Goal: Task Accomplishment & Management: Use online tool/utility

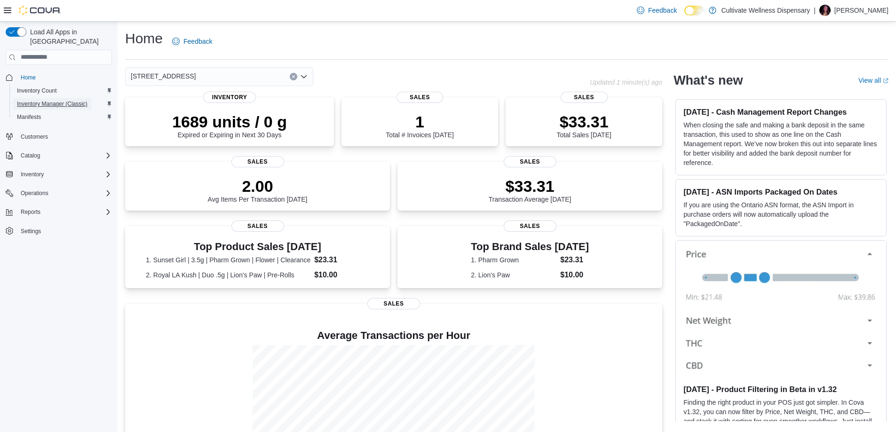
click at [39, 100] on span "Inventory Manager (Classic)" at bounding box center [52, 104] width 71 height 8
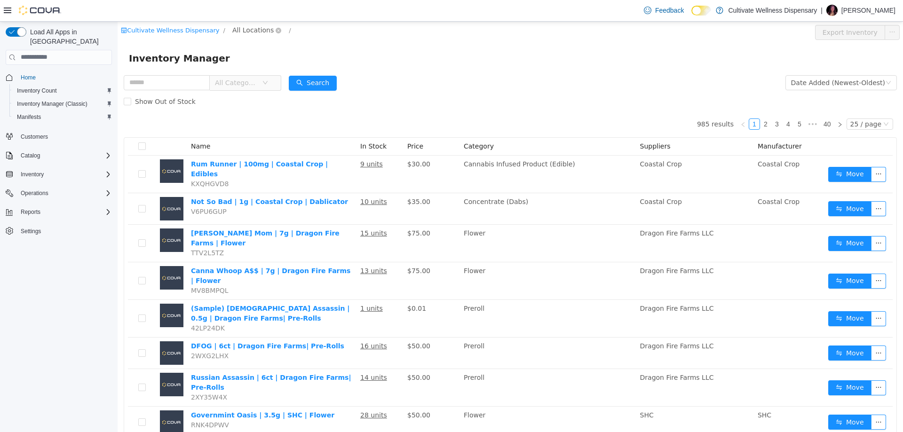
click at [236, 32] on span "All Locations" at bounding box center [252, 29] width 41 height 10
click at [267, 111] on span "794 E. Main Street, Tupelo, MS, 38804" at bounding box center [275, 114] width 65 height 8
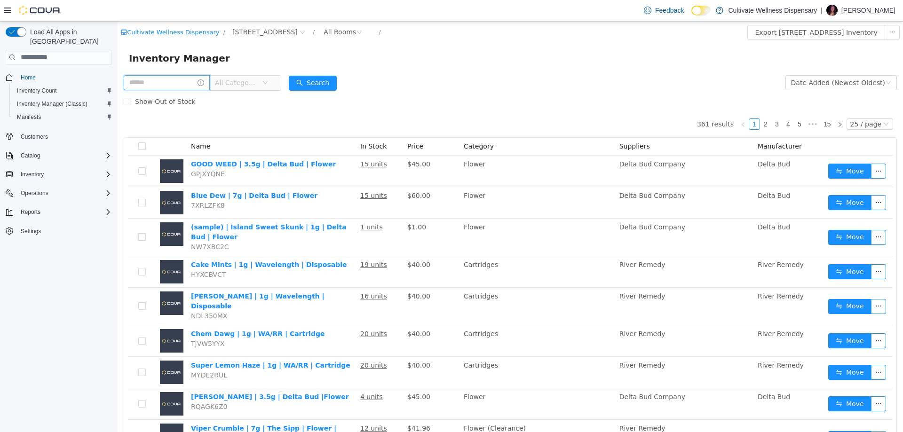
click at [183, 82] on input "text" at bounding box center [167, 82] width 86 height 15
drag, startPoint x: 197, startPoint y: 88, endPoint x: 206, endPoint y: 90, distance: 9.2
click at [197, 88] on input "text" at bounding box center [167, 82] width 86 height 15
click at [182, 79] on input "text" at bounding box center [167, 82] width 86 height 15
drag, startPoint x: 178, startPoint y: 78, endPoint x: 180, endPoint y: 82, distance: 5.3
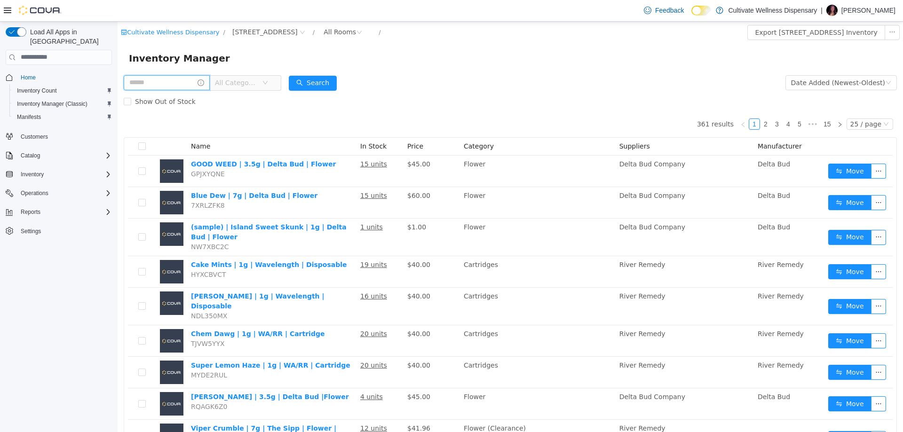
click at [180, 82] on input "text" at bounding box center [167, 82] width 86 height 15
click at [182, 82] on input "text" at bounding box center [167, 82] width 86 height 15
drag, startPoint x: 173, startPoint y: 83, endPoint x: 203, endPoint y: 90, distance: 30.6
click at [173, 83] on input "text" at bounding box center [167, 82] width 86 height 15
click at [191, 78] on input "text" at bounding box center [167, 82] width 86 height 15
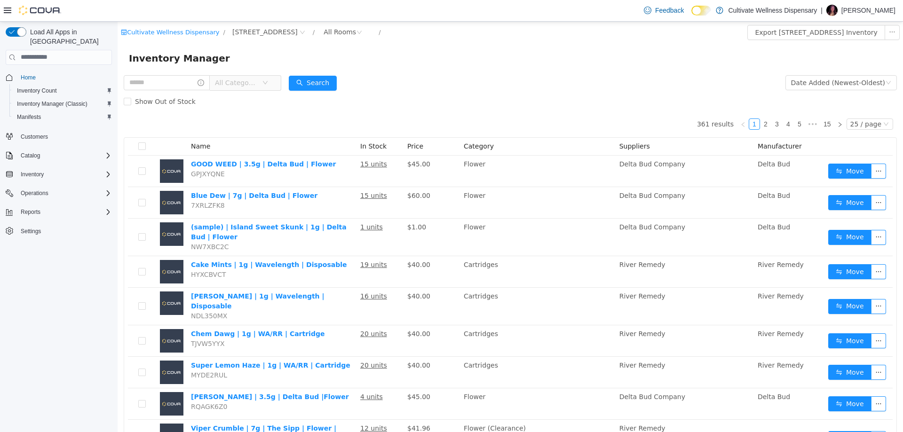
click at [199, 90] on span "All Categories" at bounding box center [203, 83] width 158 height 16
click at [198, 88] on input "text" at bounding box center [167, 82] width 86 height 15
drag, startPoint x: 198, startPoint y: 88, endPoint x: 205, endPoint y: 89, distance: 6.3
click at [198, 88] on input "text" at bounding box center [167, 82] width 86 height 15
drag, startPoint x: 193, startPoint y: 89, endPoint x: 199, endPoint y: 90, distance: 6.2
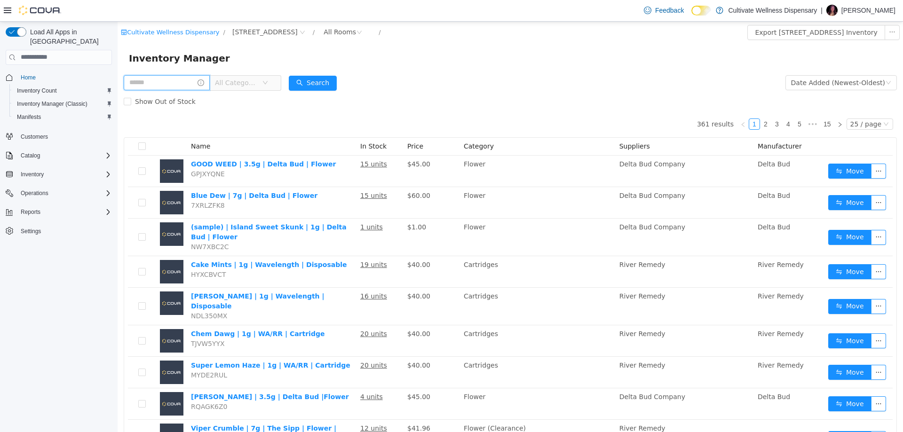
click at [193, 89] on input "text" at bounding box center [167, 82] width 86 height 15
drag, startPoint x: 198, startPoint y: 84, endPoint x: 210, endPoint y: 90, distance: 13.7
click at [198, 84] on input "text" at bounding box center [167, 82] width 86 height 15
click at [199, 84] on input "text" at bounding box center [167, 82] width 86 height 15
drag, startPoint x: 191, startPoint y: 87, endPoint x: 207, endPoint y: 90, distance: 15.9
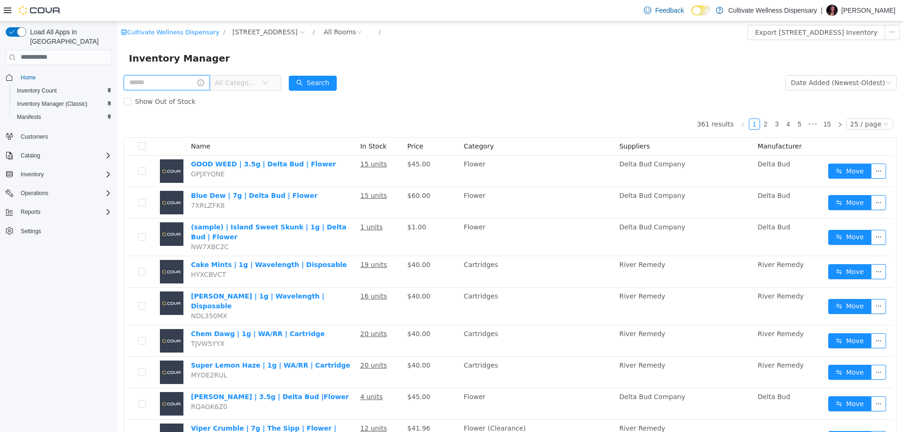
click at [191, 87] on input "text" at bounding box center [167, 82] width 86 height 15
drag, startPoint x: 190, startPoint y: 86, endPoint x: 204, endPoint y: 90, distance: 15.1
click at [190, 86] on input "text" at bounding box center [167, 82] width 86 height 15
click at [194, 84] on input "text" at bounding box center [167, 82] width 86 height 15
click at [237, 102] on div "Show Out of Stock" at bounding box center [510, 101] width 773 height 19
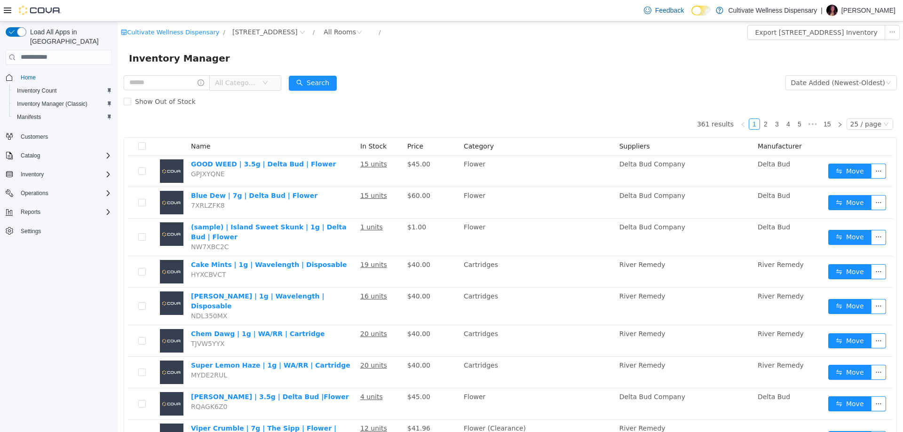
click at [237, 102] on div "Show Out of Stock" at bounding box center [510, 101] width 773 height 19
click at [182, 80] on input "text" at bounding box center [167, 82] width 86 height 15
type input "******"
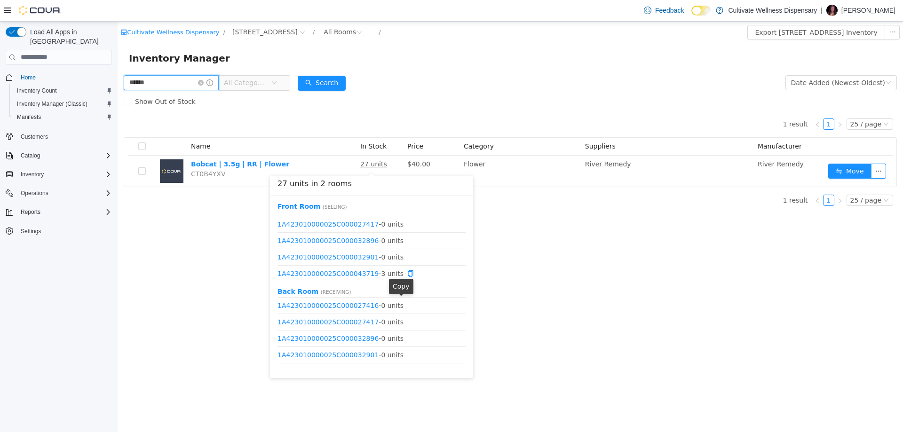
scroll to position [61, 0]
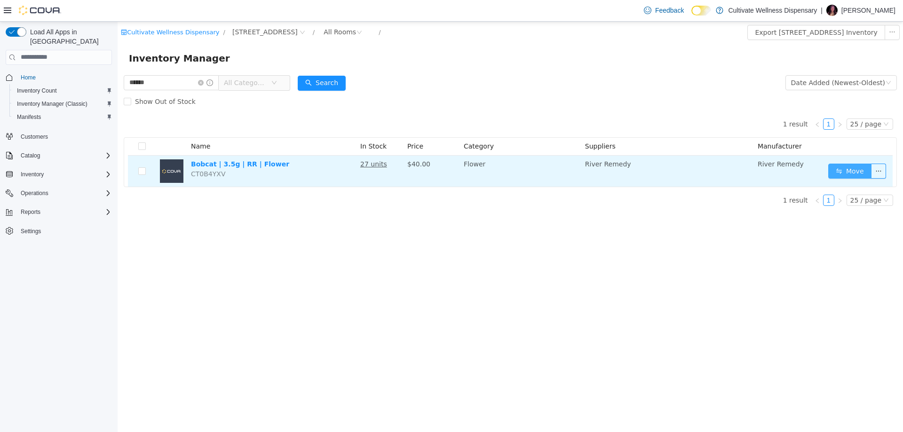
click at [847, 171] on button "Move" at bounding box center [849, 170] width 43 height 15
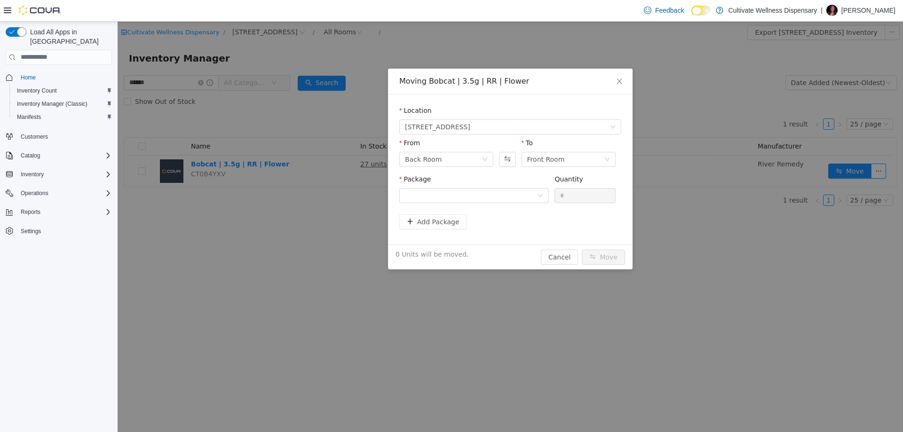
click at [473, 179] on div "Package" at bounding box center [474, 181] width 150 height 14
click at [471, 194] on div at bounding box center [471, 195] width 132 height 14
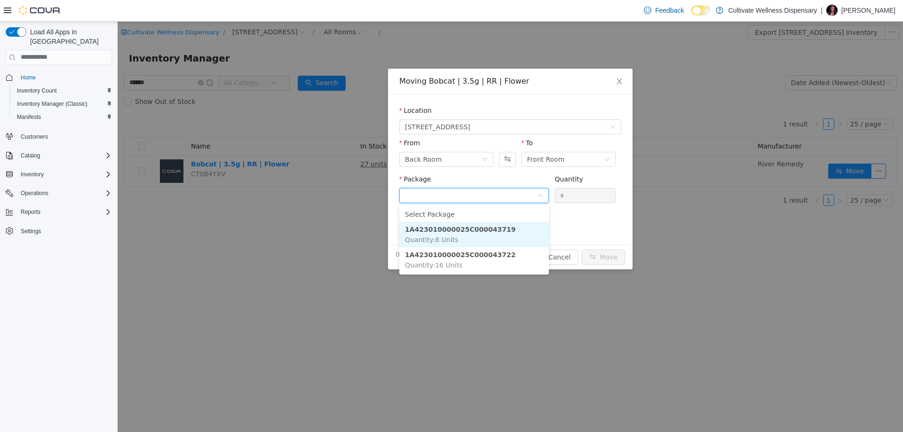
click at [505, 227] on li "1A423010000025C000043719 Quantity : 8 Units" at bounding box center [474, 233] width 150 height 25
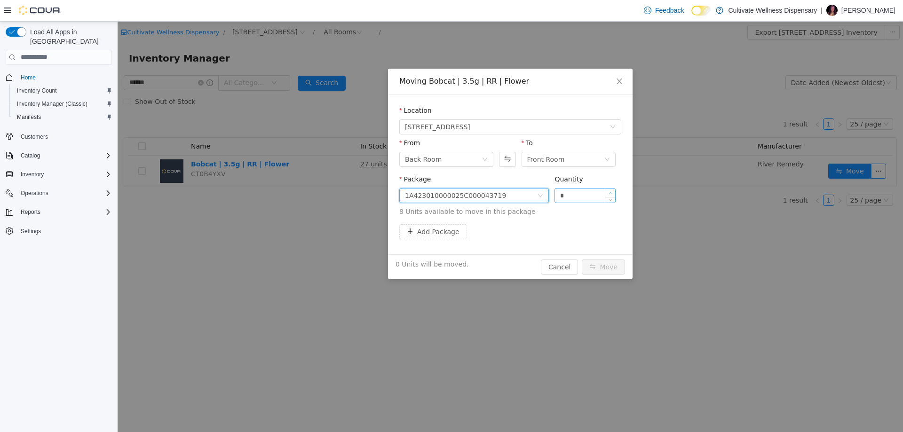
click at [606, 190] on span "Increase Value" at bounding box center [610, 192] width 10 height 8
type input "*"
click at [607, 190] on span "Increase Value" at bounding box center [610, 192] width 10 height 8
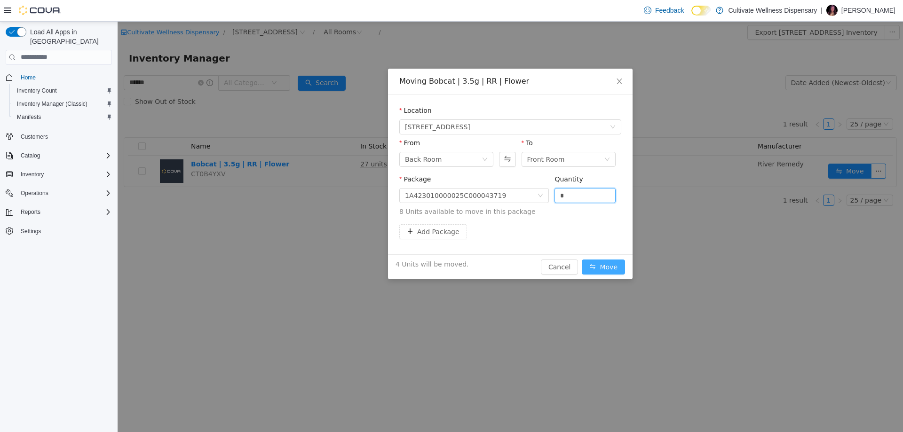
click at [611, 265] on button "Move" at bounding box center [603, 266] width 43 height 15
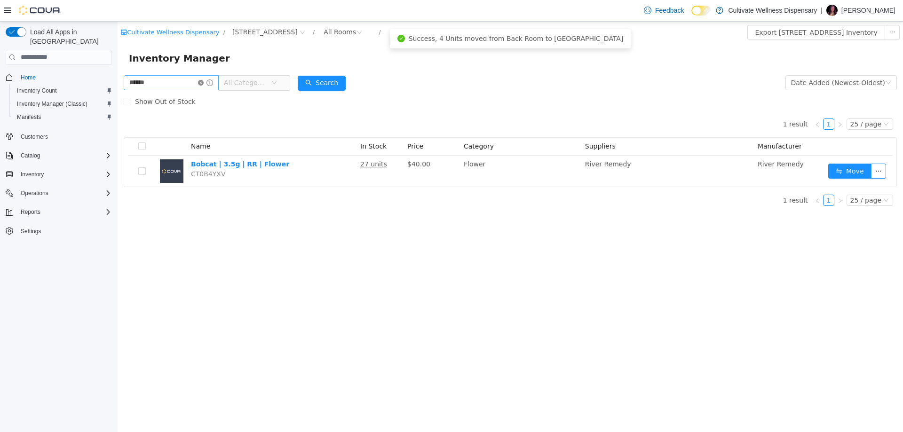
click at [204, 83] on icon "icon: close-circle" at bounding box center [201, 82] width 6 height 6
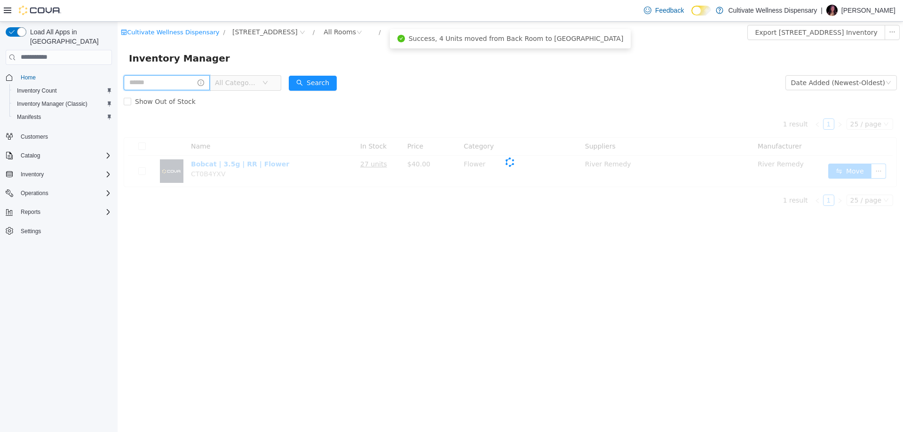
click at [203, 83] on input "text" at bounding box center [167, 82] width 86 height 15
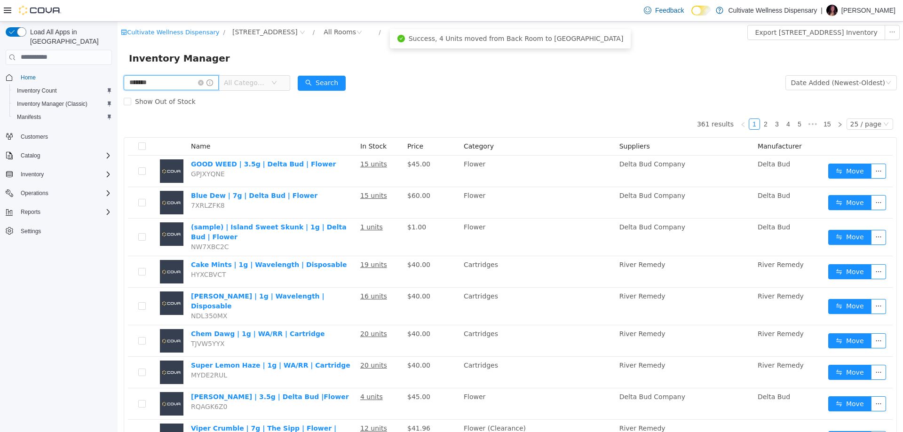
type input "*******"
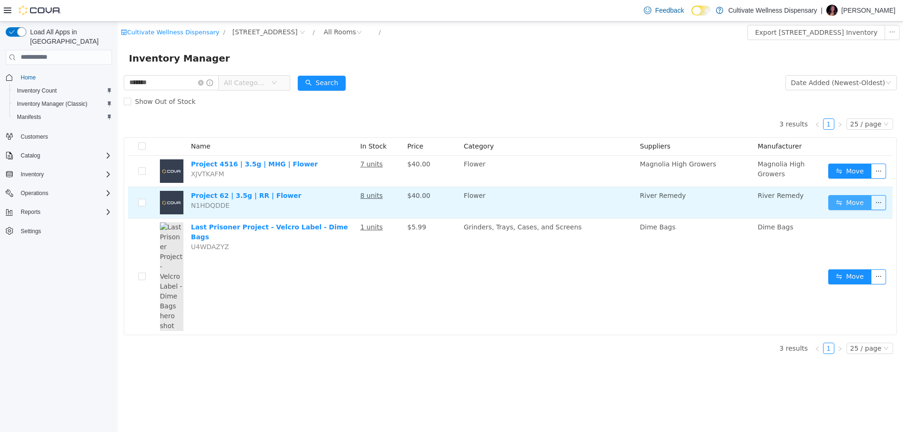
click at [837, 197] on button "Move" at bounding box center [849, 202] width 43 height 15
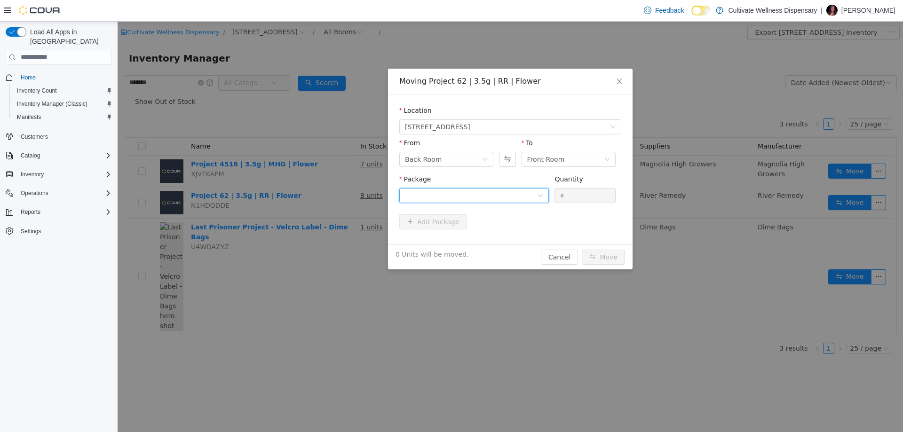
click at [517, 197] on div at bounding box center [471, 195] width 132 height 14
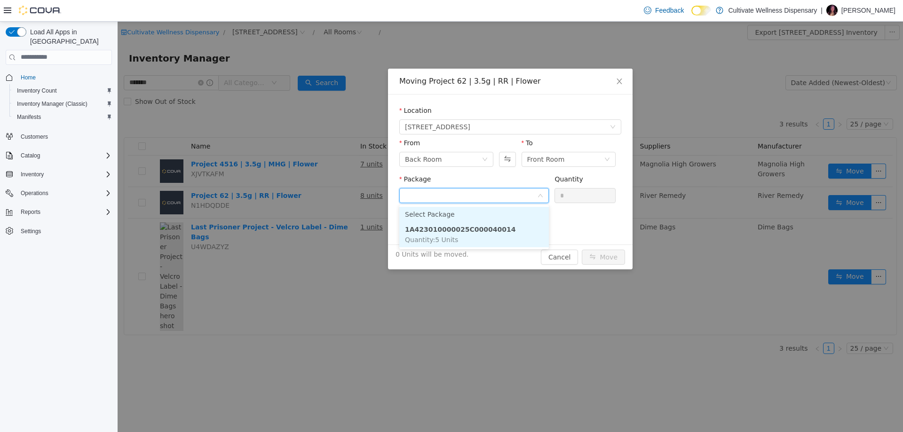
click at [496, 230] on li "1A423010000025C000040014 Quantity : 5 Units" at bounding box center [474, 233] width 150 height 25
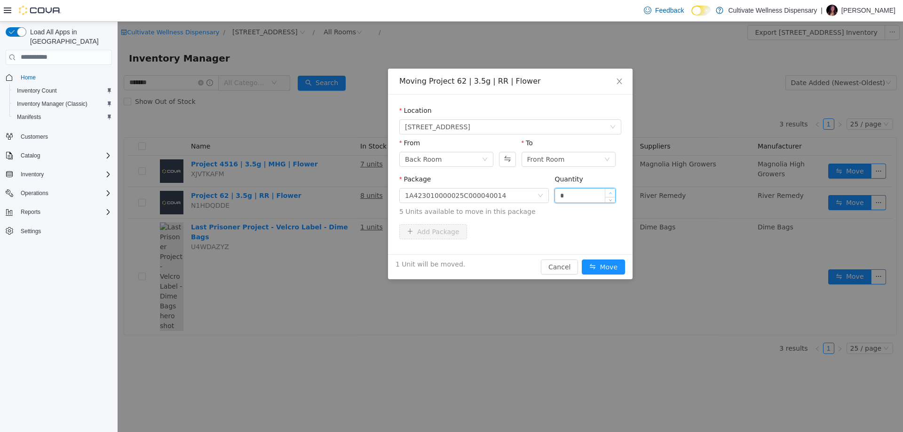
click at [614, 189] on span "Increase Value" at bounding box center [610, 192] width 10 height 8
click at [615, 190] on span "Increase Value" at bounding box center [610, 192] width 10 height 8
type input "*"
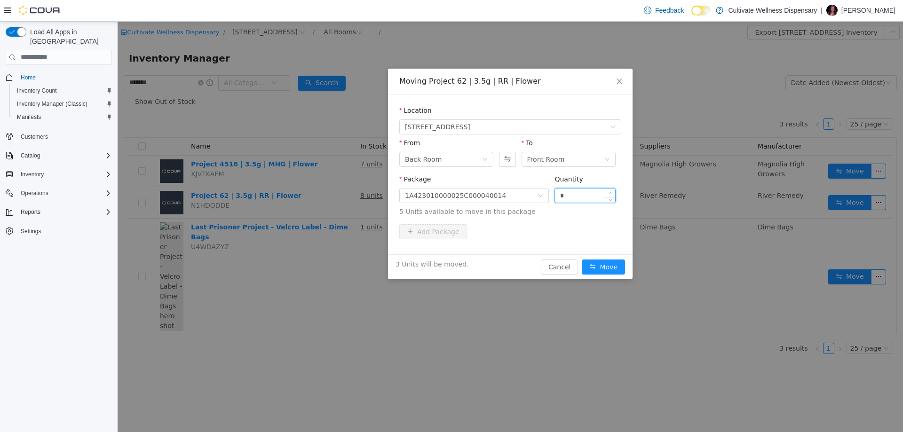
click at [615, 190] on span "Increase Value" at bounding box center [610, 192] width 10 height 8
click at [595, 264] on button "Move" at bounding box center [603, 266] width 43 height 15
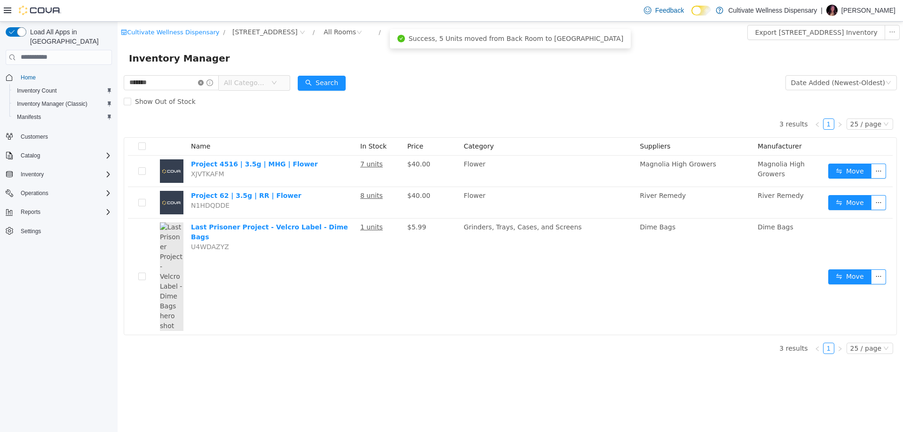
click at [204, 83] on icon "icon: close-circle" at bounding box center [201, 82] width 6 height 6
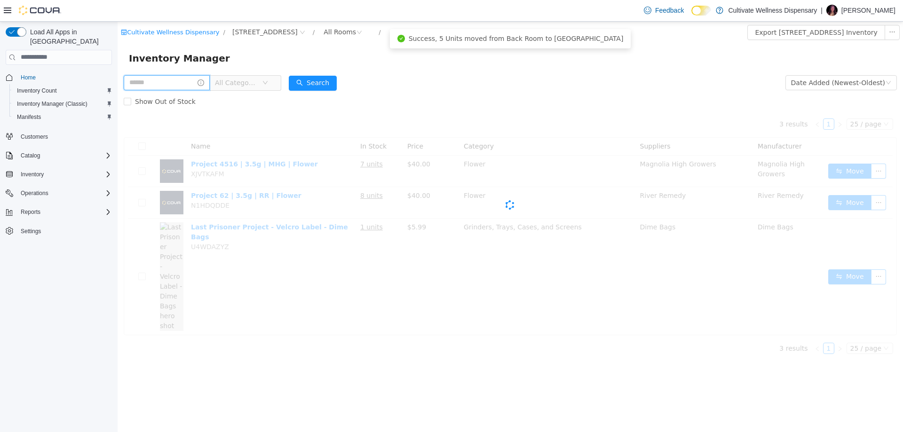
click at [201, 83] on input "text" at bounding box center [167, 82] width 86 height 15
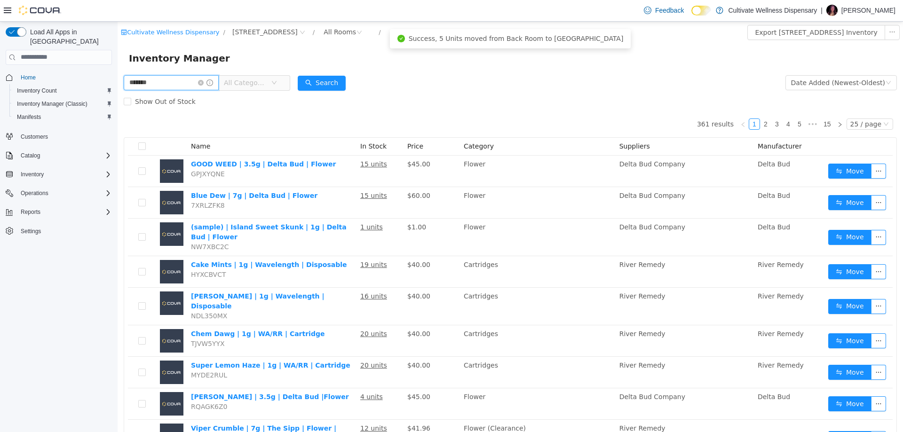
type input "*******"
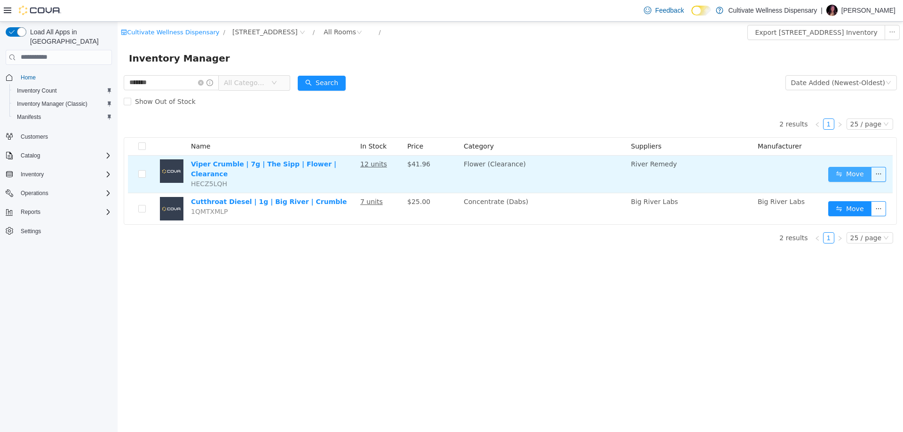
click at [840, 167] on button "Move" at bounding box center [849, 173] width 43 height 15
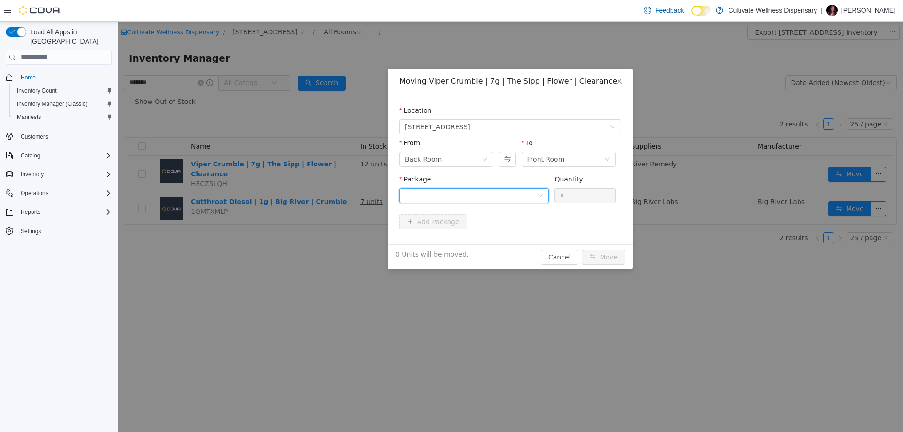
click at [465, 188] on div at bounding box center [471, 195] width 132 height 14
click at [483, 233] on li "1A423010000025C000043842 Quantity : 8 Units" at bounding box center [474, 233] width 150 height 25
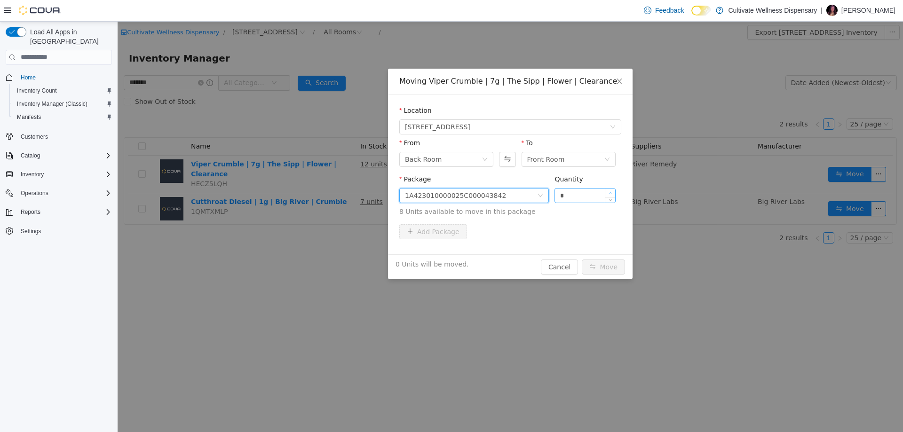
click at [607, 190] on span "Increase Value" at bounding box center [610, 192] width 10 height 8
click at [607, 188] on div "*" at bounding box center [584, 195] width 61 height 15
type input "*"
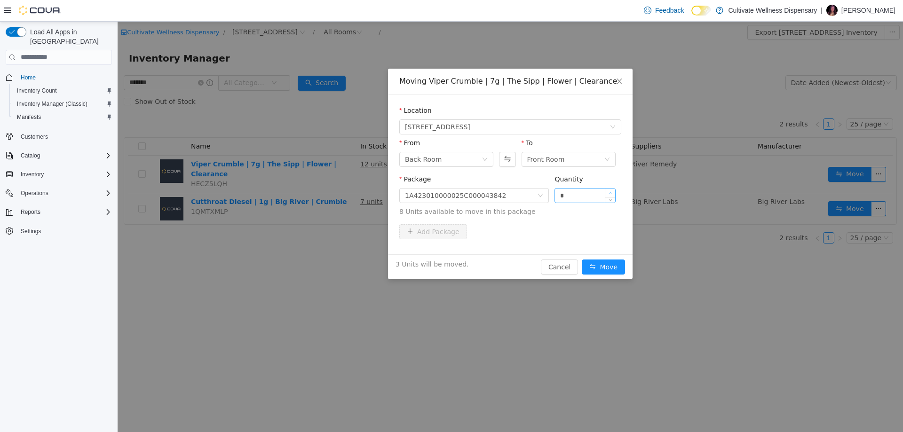
click at [608, 192] on span "Increase Value" at bounding box center [610, 192] width 10 height 8
click at [608, 264] on button "Move" at bounding box center [603, 266] width 43 height 15
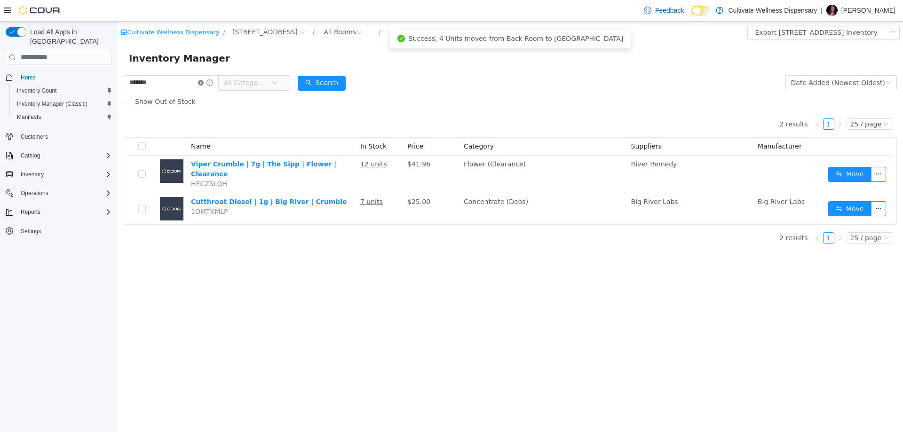
click at [204, 80] on icon "icon: close-circle" at bounding box center [201, 82] width 6 height 6
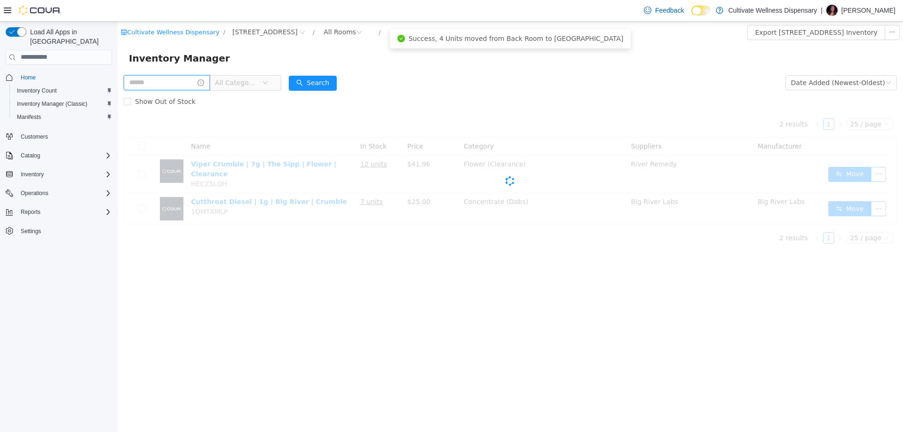
click at [190, 80] on input "text" at bounding box center [167, 82] width 86 height 15
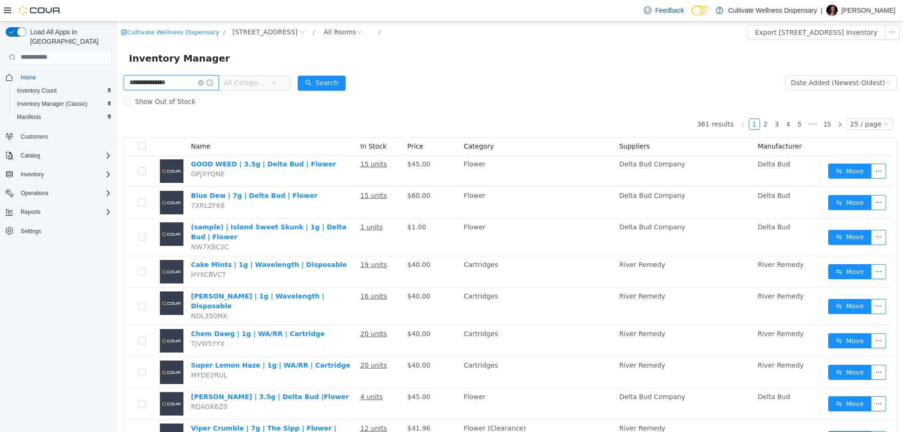
type input "**********"
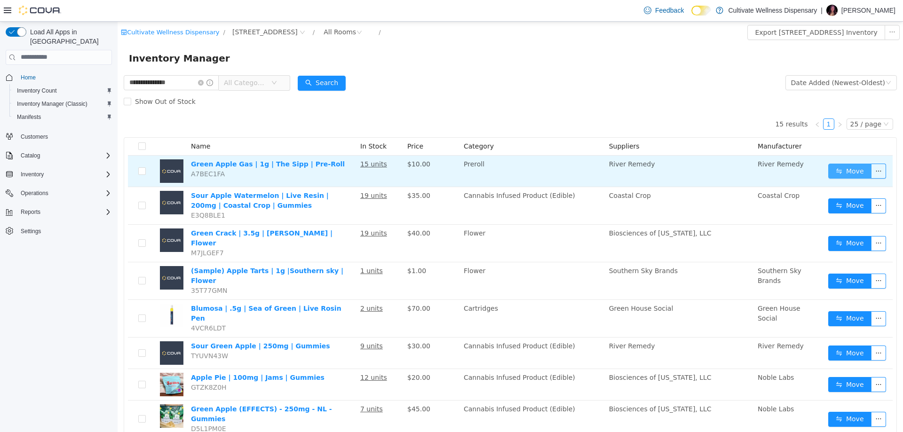
click at [846, 171] on button "Move" at bounding box center [849, 170] width 43 height 15
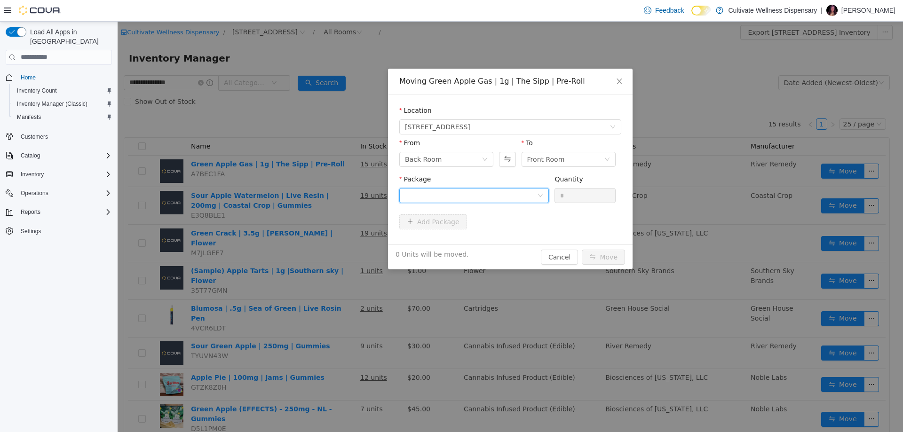
click at [500, 192] on div at bounding box center [471, 195] width 132 height 14
click at [492, 238] on li "1A423010000025C000043176 Quantity : 10 Units" at bounding box center [474, 233] width 150 height 25
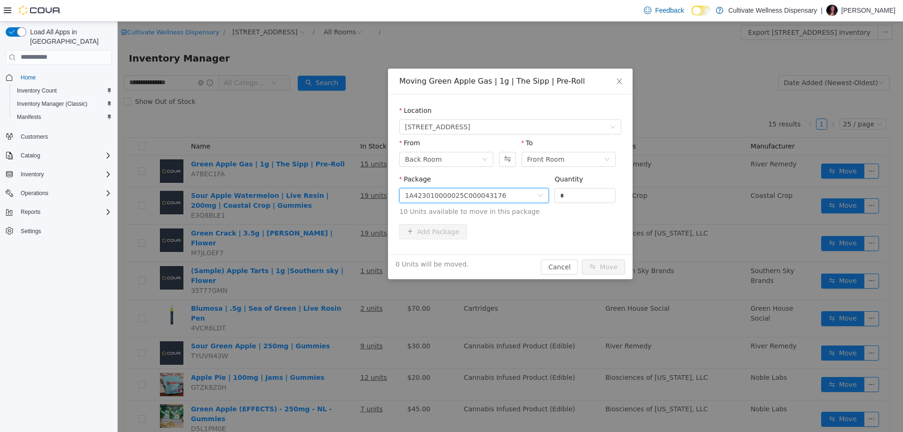
click at [542, 203] on span "Package 1A423010000025C000043176 Quantity * 10 Units available to move in this …" at bounding box center [510, 195] width 222 height 41
type input "**"
click at [582, 259] on button "Move" at bounding box center [603, 266] width 43 height 15
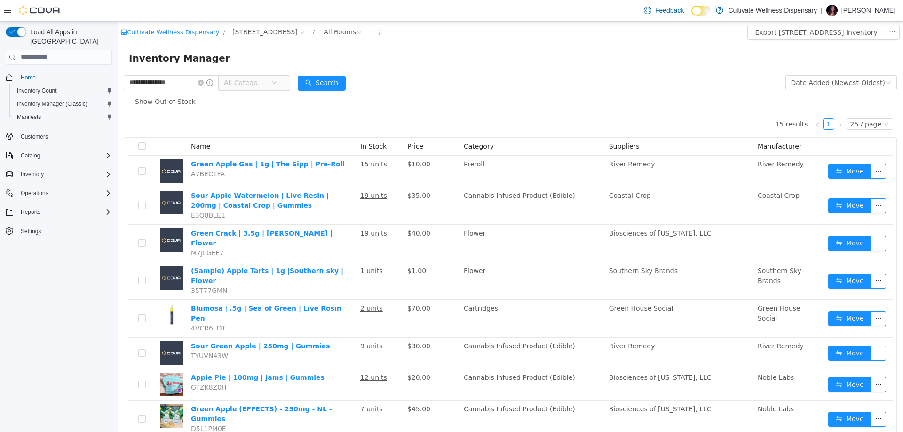
click at [878, 4] on div "Feedback Dark Mode Cultivate Wellness Dispensary | Abby Moore" at bounding box center [767, 10] width 255 height 19
click at [877, 4] on div "Feedback Dark Mode Cultivate Wellness Dispensary | Abby Moore" at bounding box center [767, 10] width 255 height 19
click at [876, 13] on p "Abby Moore" at bounding box center [868, 10] width 54 height 11
click at [210, 79] on input "**********" at bounding box center [171, 82] width 95 height 15
click at [204, 85] on icon "icon: close-circle" at bounding box center [201, 82] width 6 height 6
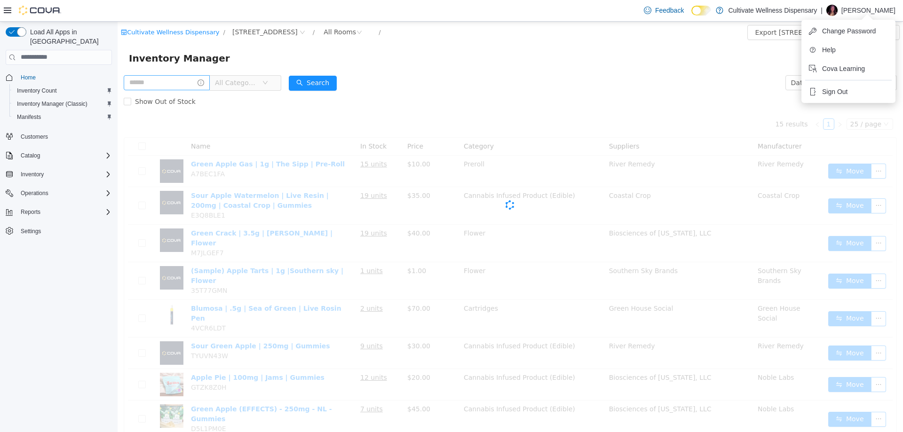
click at [195, 88] on input "text" at bounding box center [167, 82] width 86 height 15
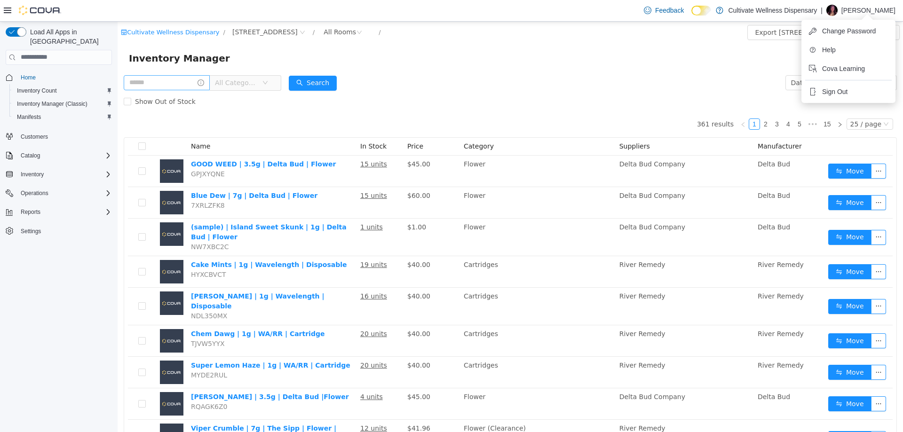
click at [197, 85] on input "text" at bounding box center [167, 82] width 86 height 15
click at [188, 71] on div "Inventory Manager" at bounding box center [510, 58] width 785 height 30
click at [187, 70] on div "Inventory Manager" at bounding box center [510, 58] width 785 height 30
click at [183, 77] on input "text" at bounding box center [167, 82] width 86 height 15
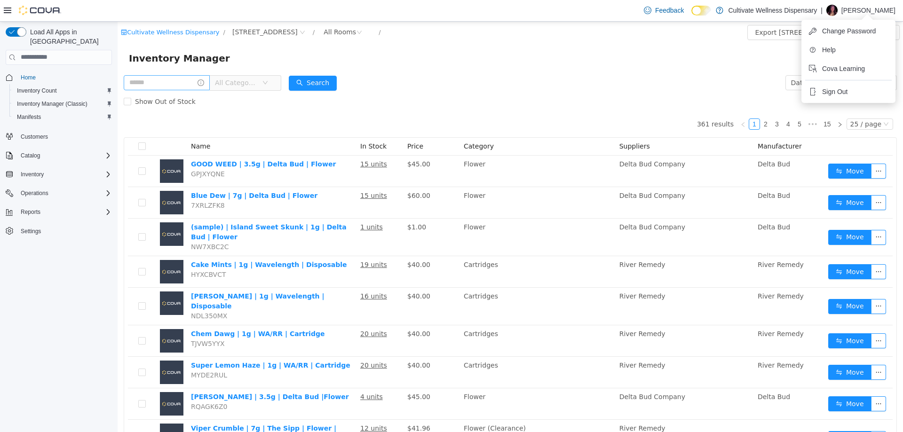
click at [183, 81] on input "text" at bounding box center [167, 82] width 86 height 15
click at [184, 84] on input "text" at bounding box center [167, 82] width 86 height 15
click at [537, 139] on th "Category" at bounding box center [538, 146] width 156 height 18
click at [544, 102] on div "Show Out of Stock" at bounding box center [510, 101] width 773 height 19
click at [564, 103] on div "Show Out of Stock" at bounding box center [510, 101] width 773 height 19
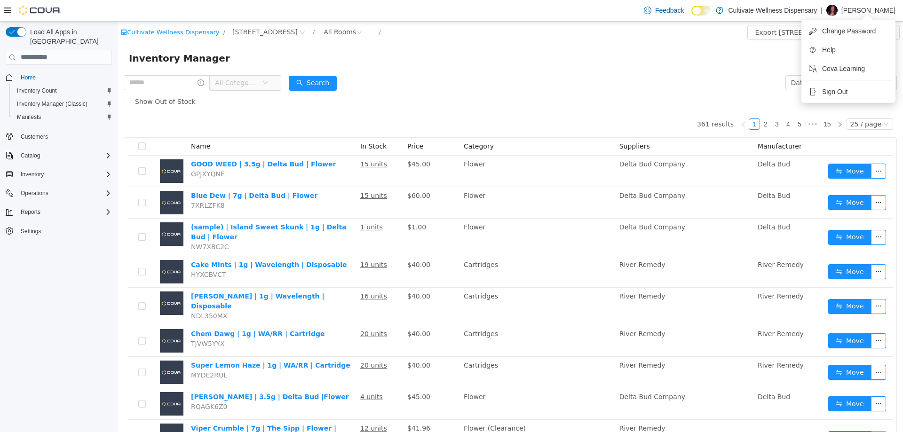
click at [862, 5] on p "Abby Moore" at bounding box center [868, 10] width 54 height 11
click at [176, 81] on input "text" at bounding box center [167, 82] width 86 height 15
type input "*******"
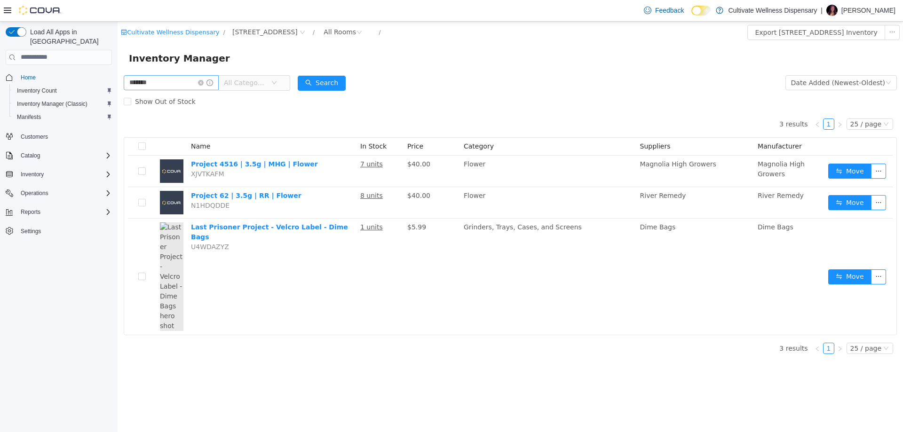
drag, startPoint x: 211, startPoint y: 81, endPoint x: 197, endPoint y: 84, distance: 14.4
click at [204, 81] on icon "icon: close-circle" at bounding box center [201, 82] width 6 height 6
click at [197, 84] on input "text" at bounding box center [171, 82] width 95 height 15
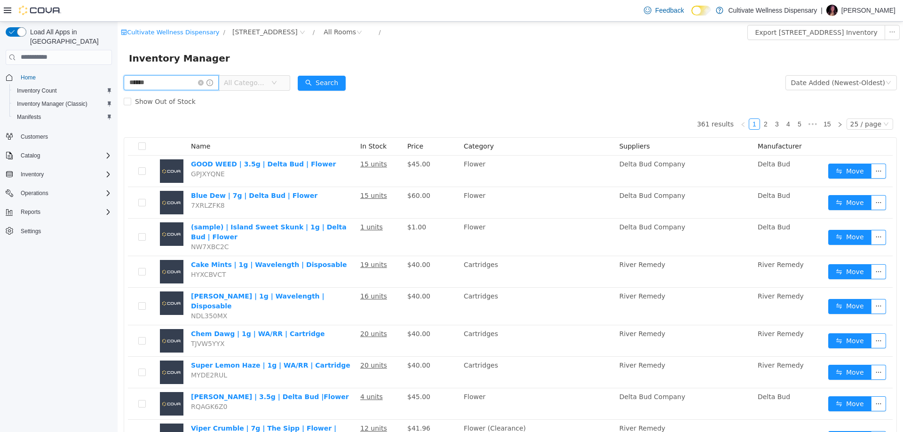
type input "******"
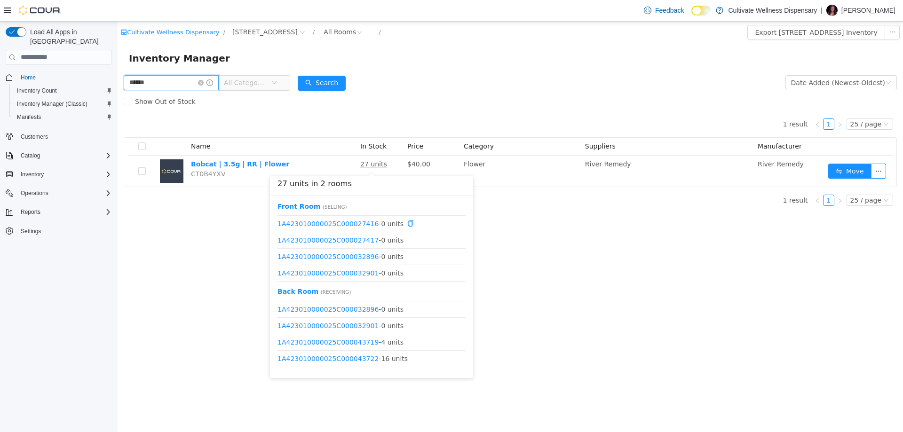
scroll to position [45, 0]
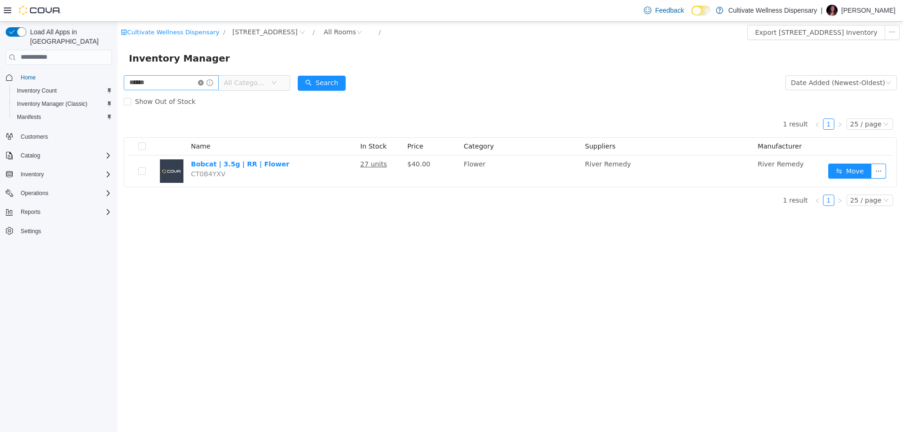
click at [204, 82] on icon "icon: close-circle" at bounding box center [201, 82] width 6 height 6
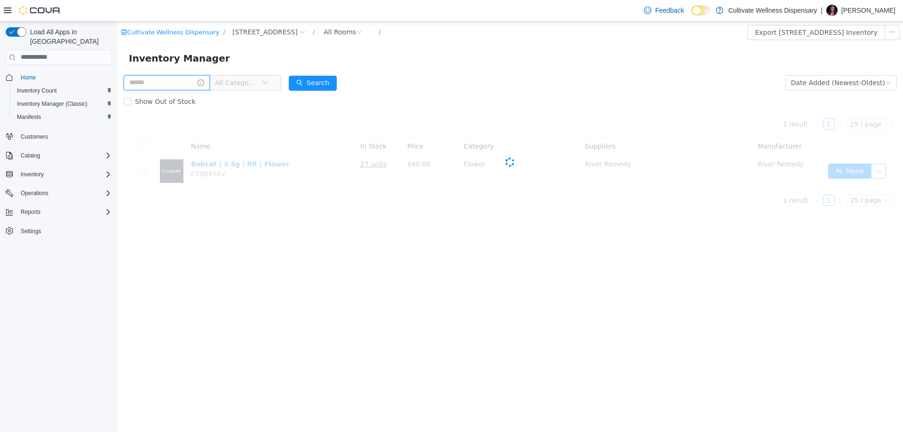
click at [190, 85] on input "text" at bounding box center [167, 82] width 86 height 15
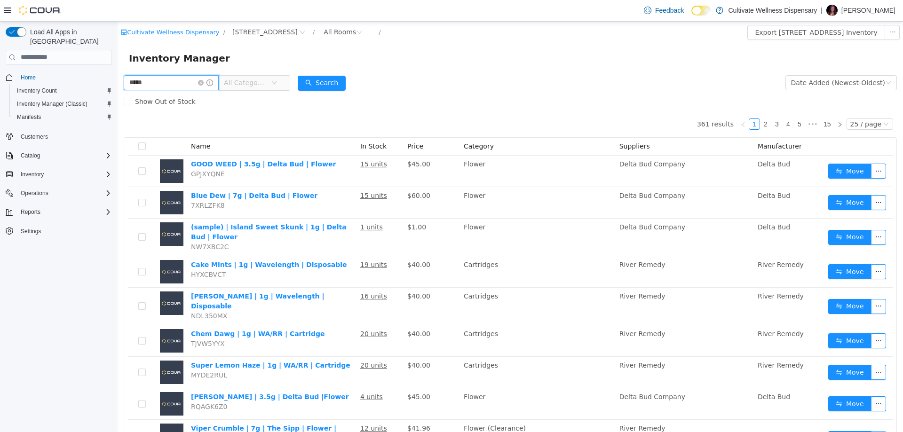
type input "*****"
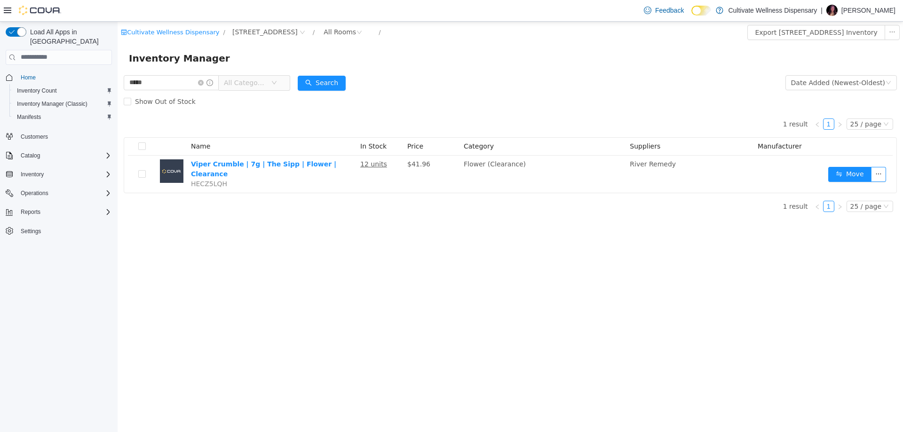
click at [882, 18] on div "Feedback Dark Mode Cultivate Wellness Dispensary | Abby Moore" at bounding box center [767, 10] width 255 height 19
click at [877, 10] on p "Abby Moore" at bounding box center [868, 10] width 54 height 11
click at [838, 88] on span "Sign Out" at bounding box center [834, 91] width 25 height 9
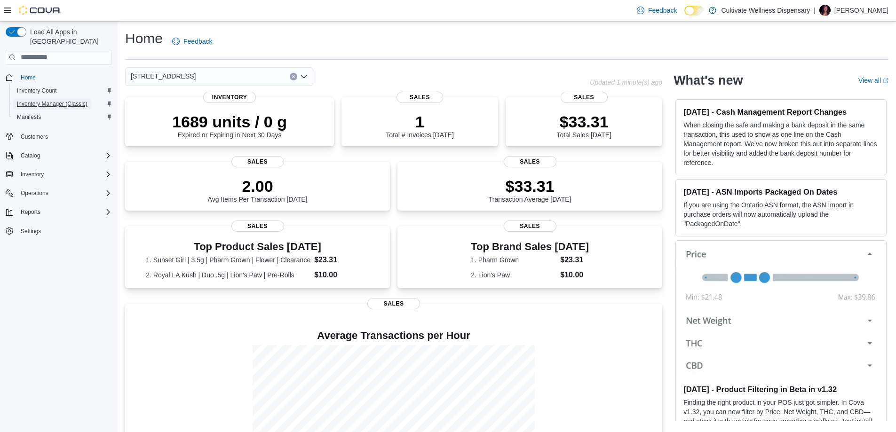
click at [32, 100] on span "Inventory Manager (Classic)" at bounding box center [52, 104] width 71 height 8
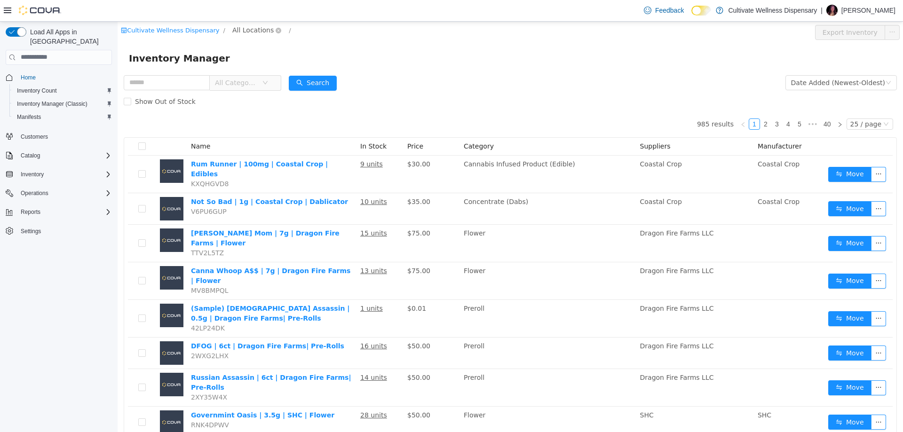
click at [234, 27] on span "All Locations" at bounding box center [252, 29] width 41 height 10
click at [246, 117] on span "794 E. Main Street, Tupelo, MS, 38804" at bounding box center [275, 114] width 65 height 8
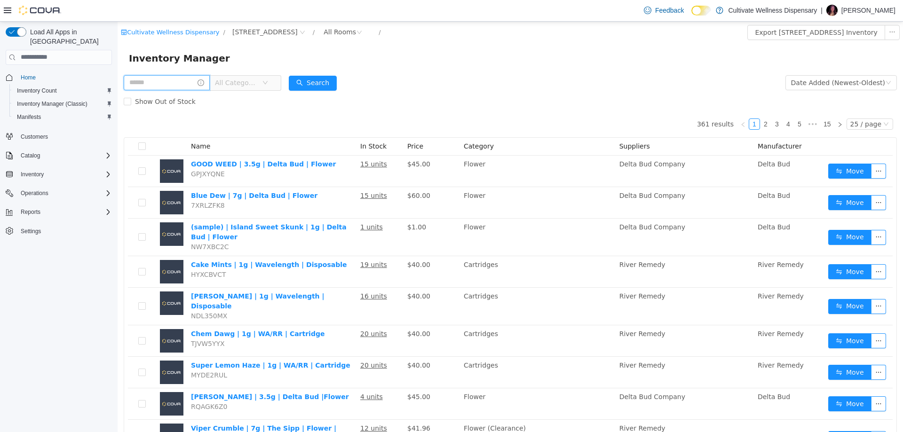
click at [155, 83] on input "text" at bounding box center [167, 82] width 86 height 15
type input "**********"
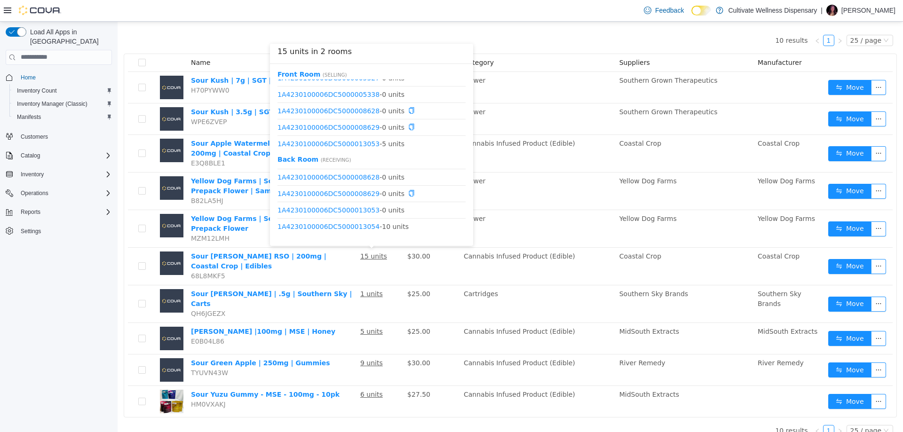
scroll to position [12, 0]
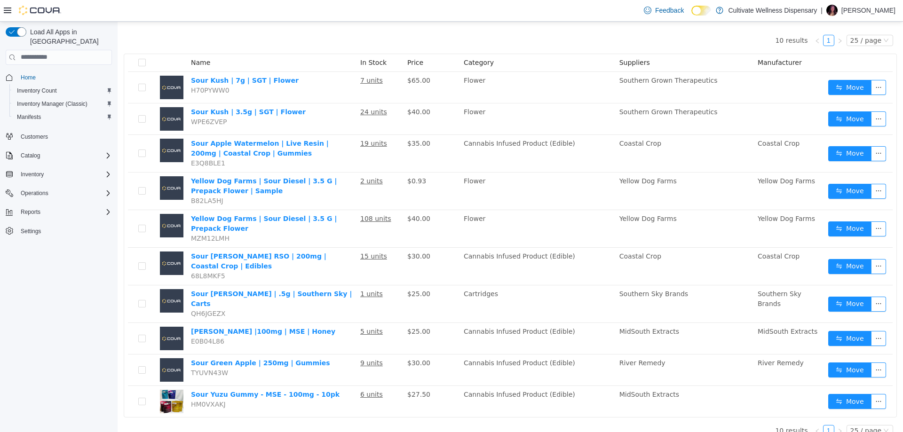
click at [881, 13] on p "Abby Moore" at bounding box center [868, 10] width 54 height 11
click at [843, 89] on span "Sign Out" at bounding box center [834, 91] width 25 height 9
